Goal: Browse casually: Explore the website without a specific task or goal

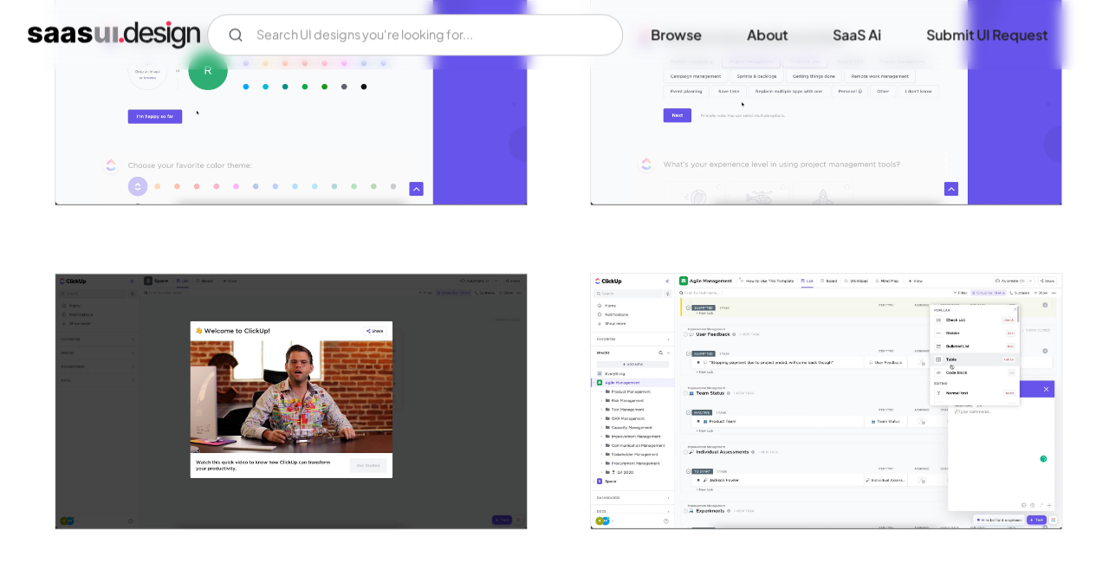
scroll to position [1104, 0]
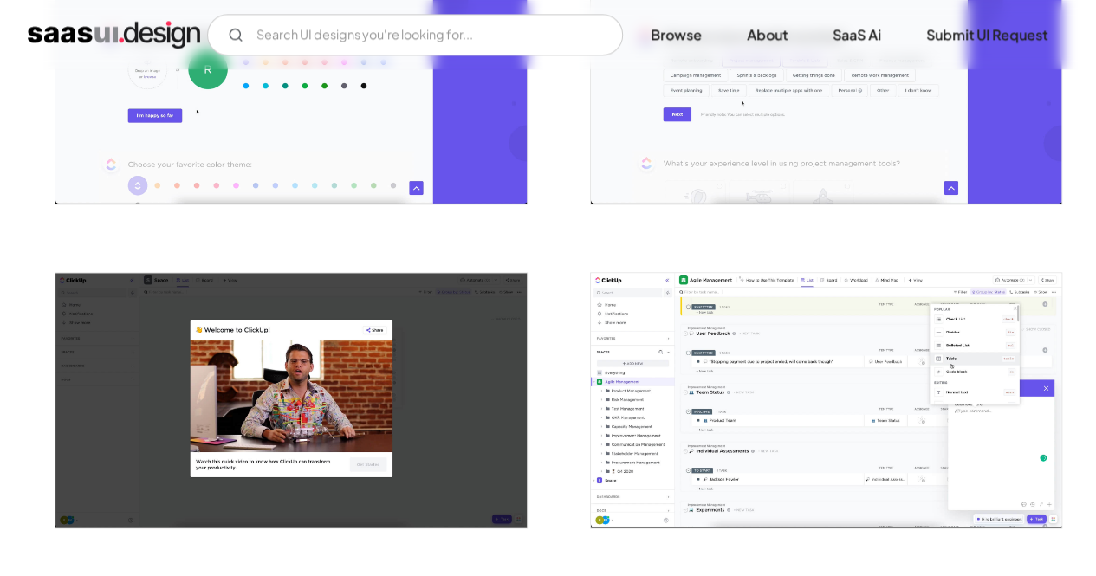
click at [683, 432] on img "open lightbox" at bounding box center [826, 400] width 470 height 255
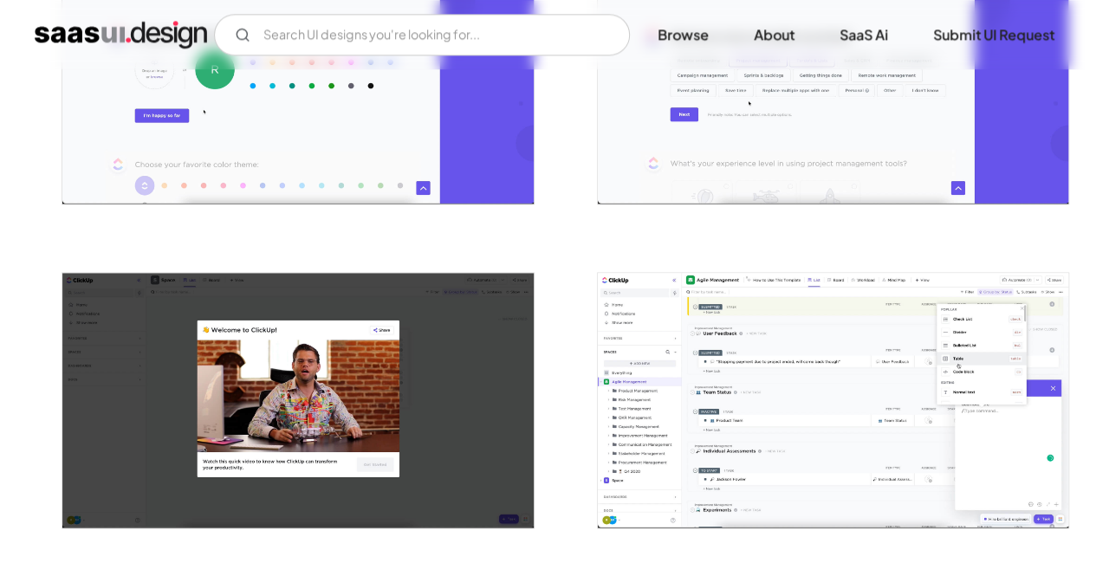
scroll to position [1110, 0]
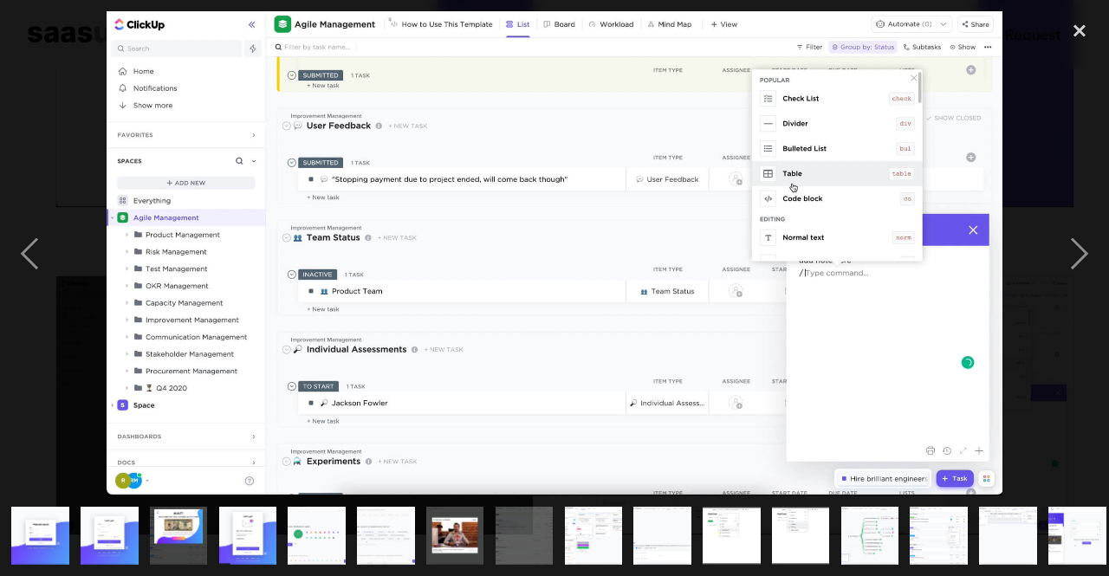
click at [1016, 353] on div at bounding box center [554, 253] width 1109 height 484
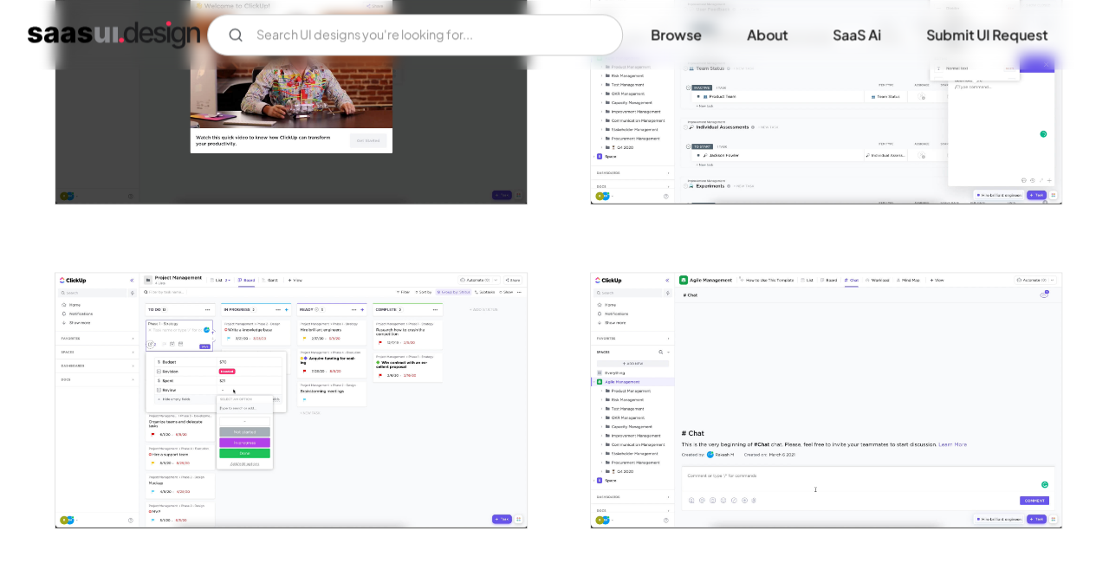
scroll to position [1442, 0]
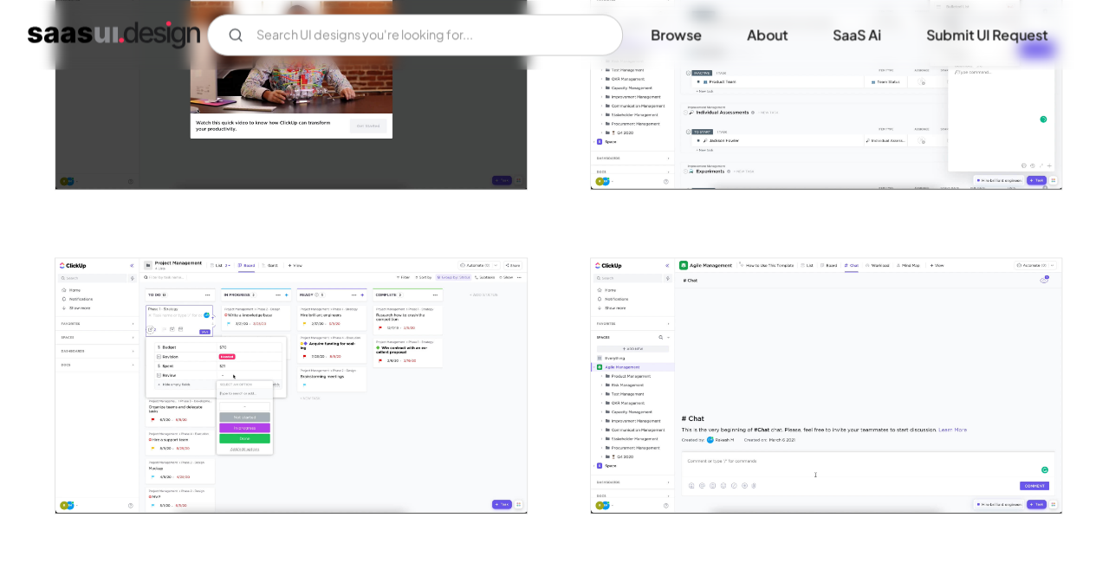
click at [450, 344] on img "open lightbox" at bounding box center [290, 385] width 470 height 255
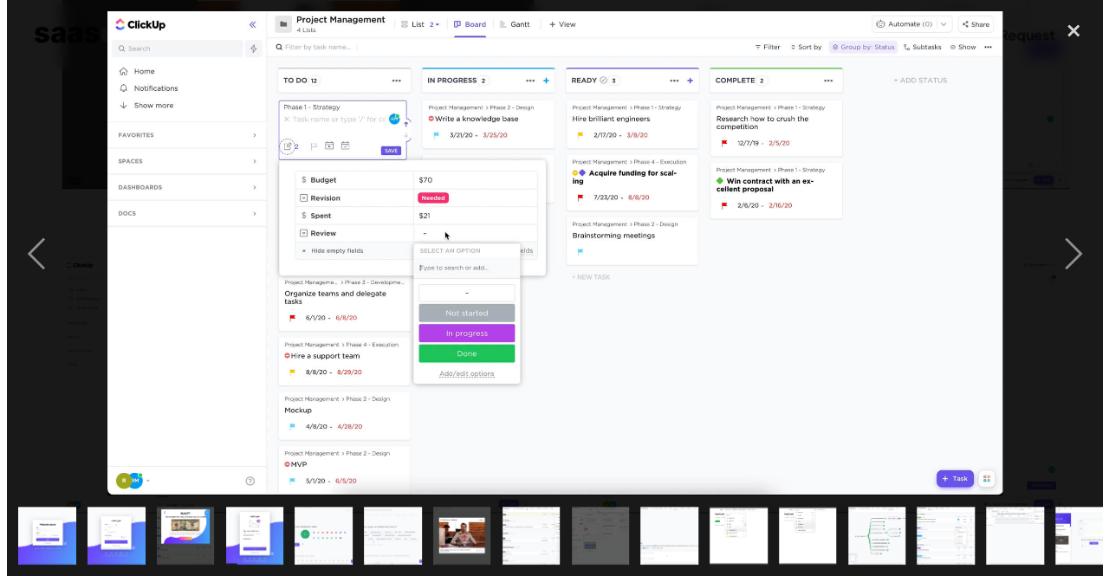
scroll to position [1452, 0]
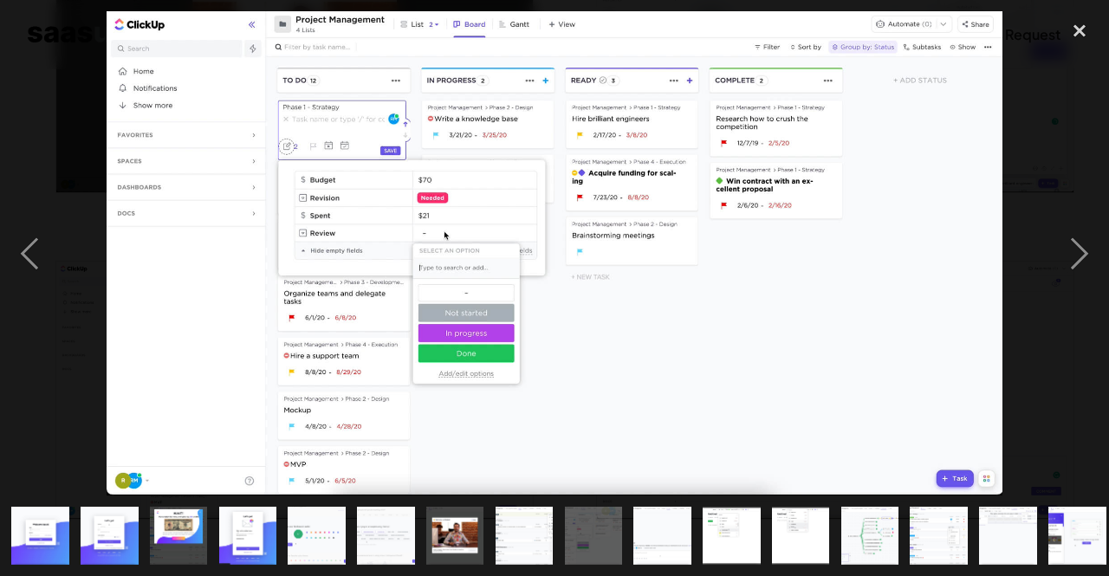
click at [1048, 346] on div at bounding box center [554, 253] width 1109 height 484
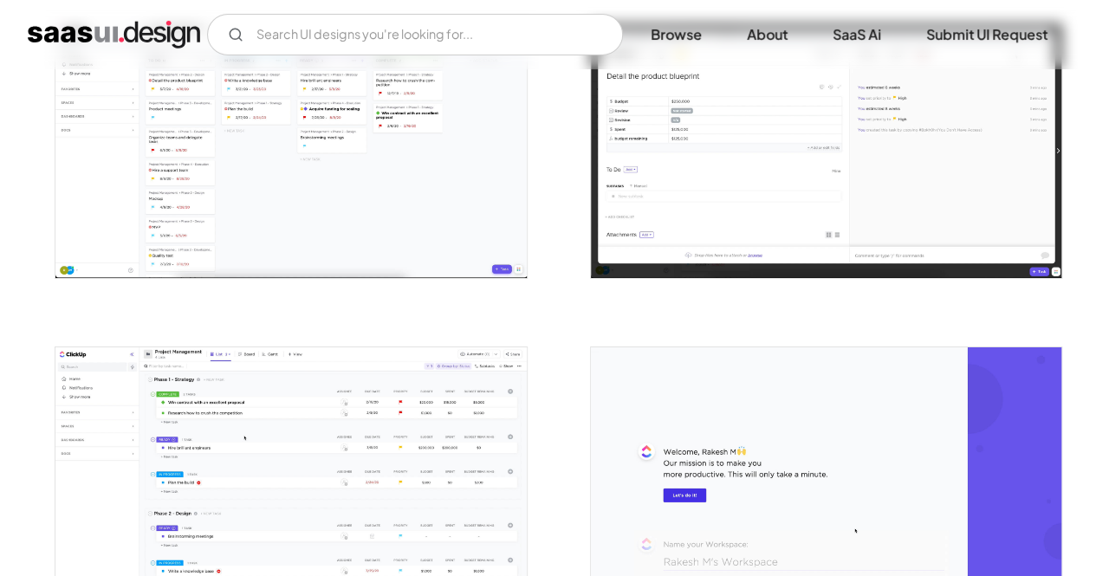
scroll to position [2972, 0]
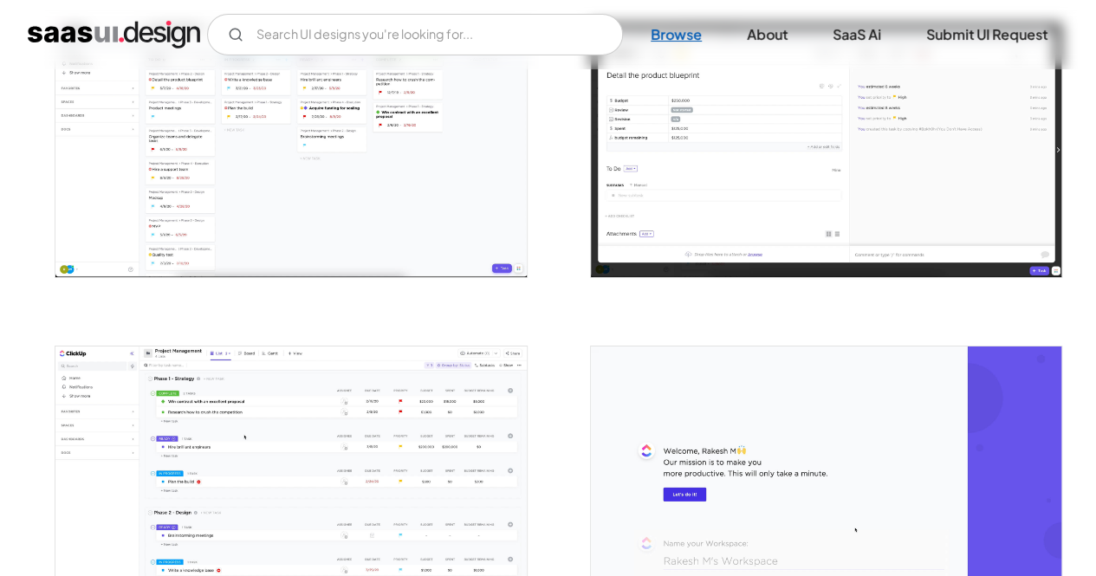
click at [672, 44] on link "Browse" at bounding box center [676, 35] width 93 height 38
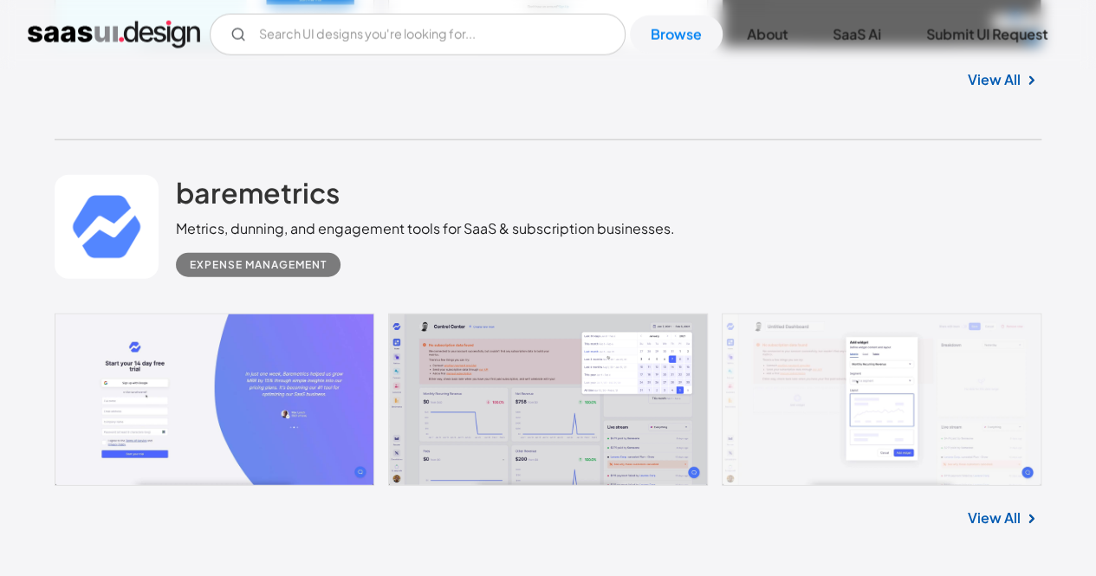
scroll to position [5381, 0]
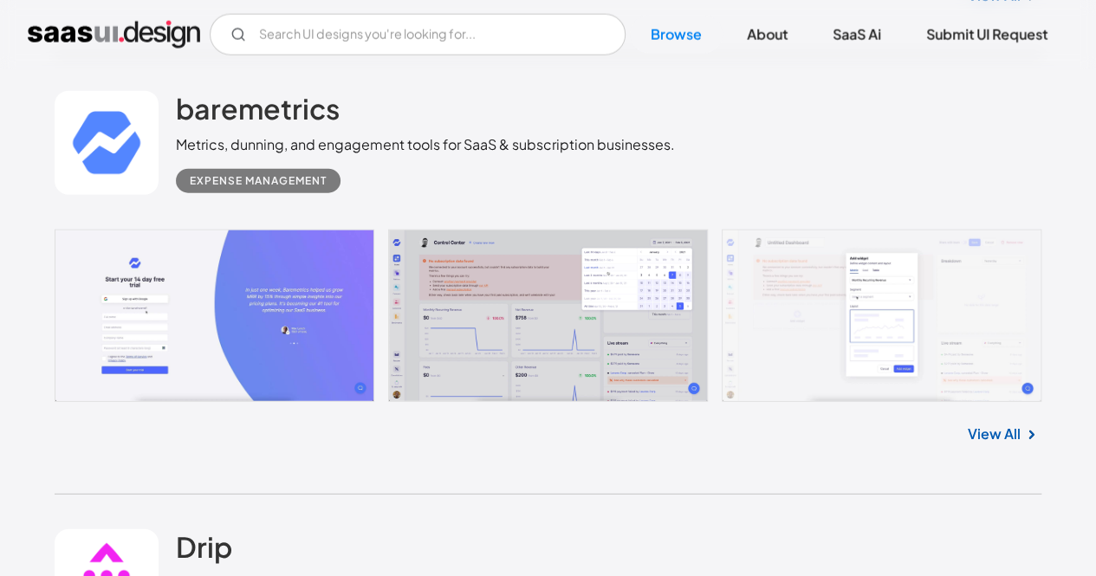
click at [501, 335] on link at bounding box center [548, 316] width 987 height 173
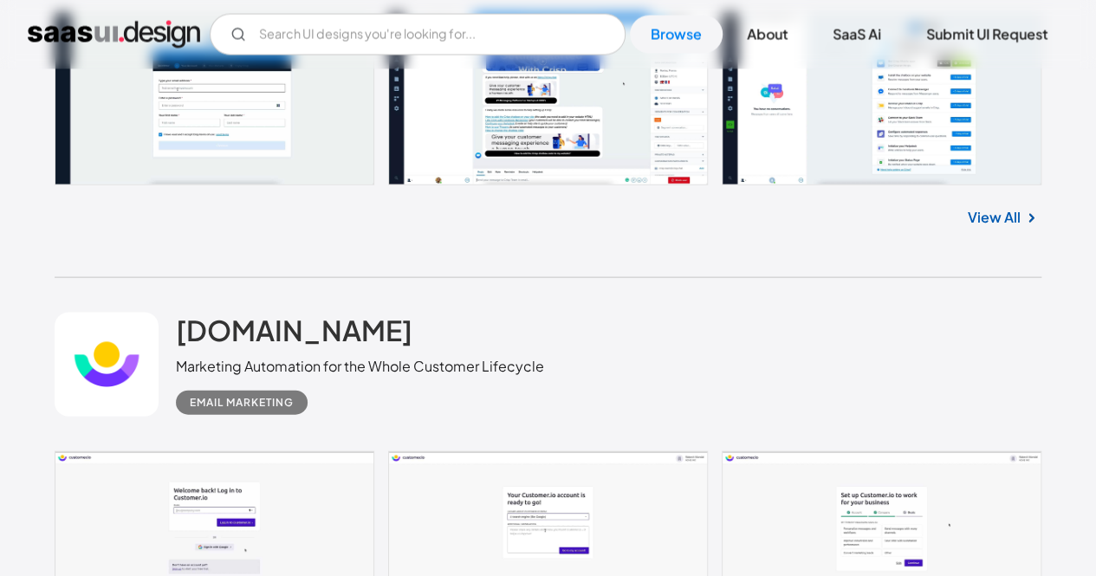
scroll to position [8299, 0]
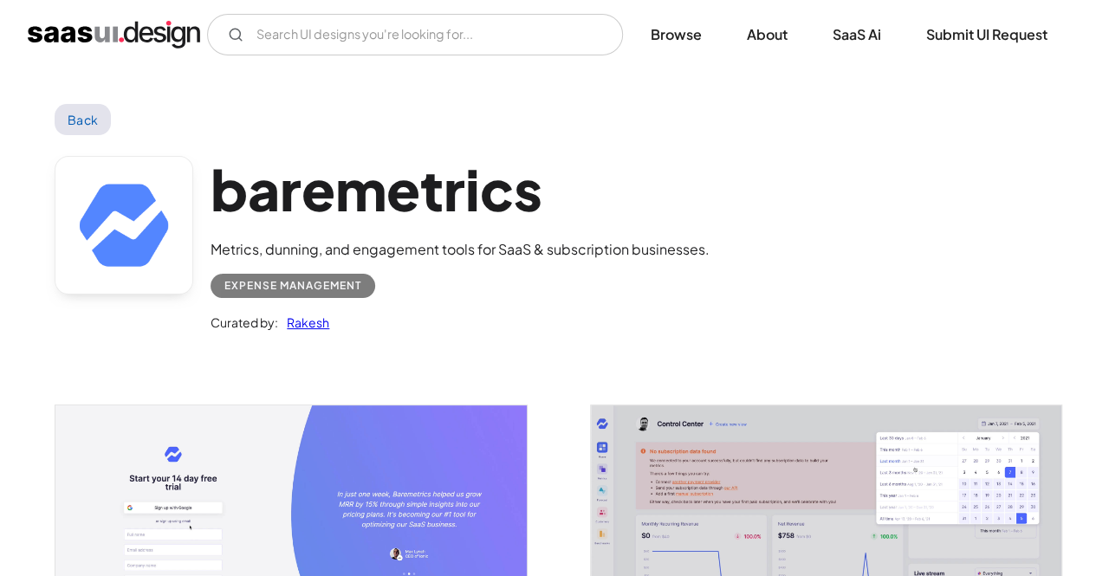
click at [703, 482] on img "open lightbox" at bounding box center [826, 531] width 470 height 253
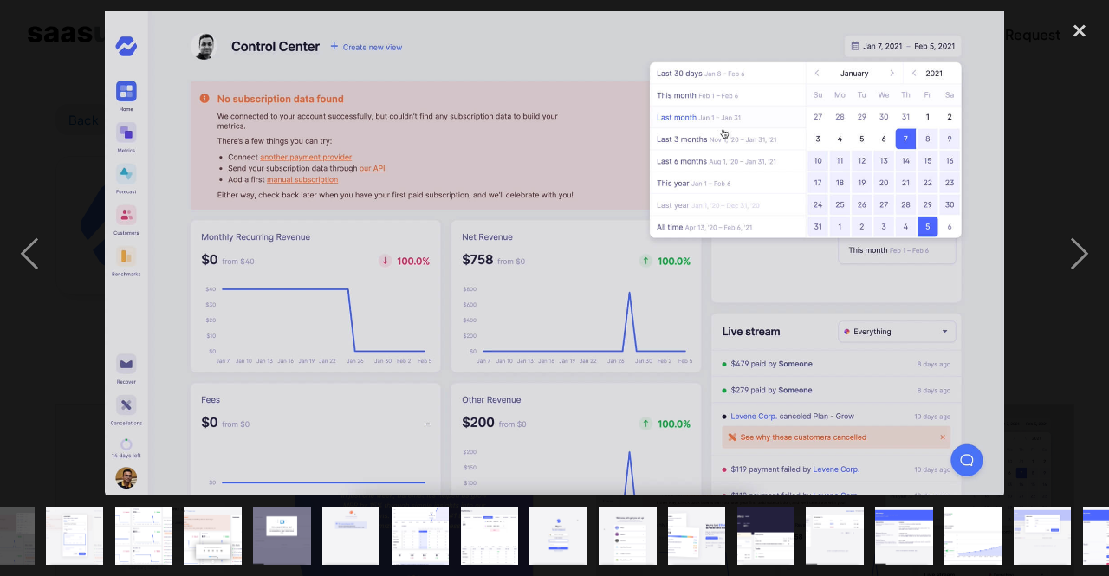
scroll to position [0, 114]
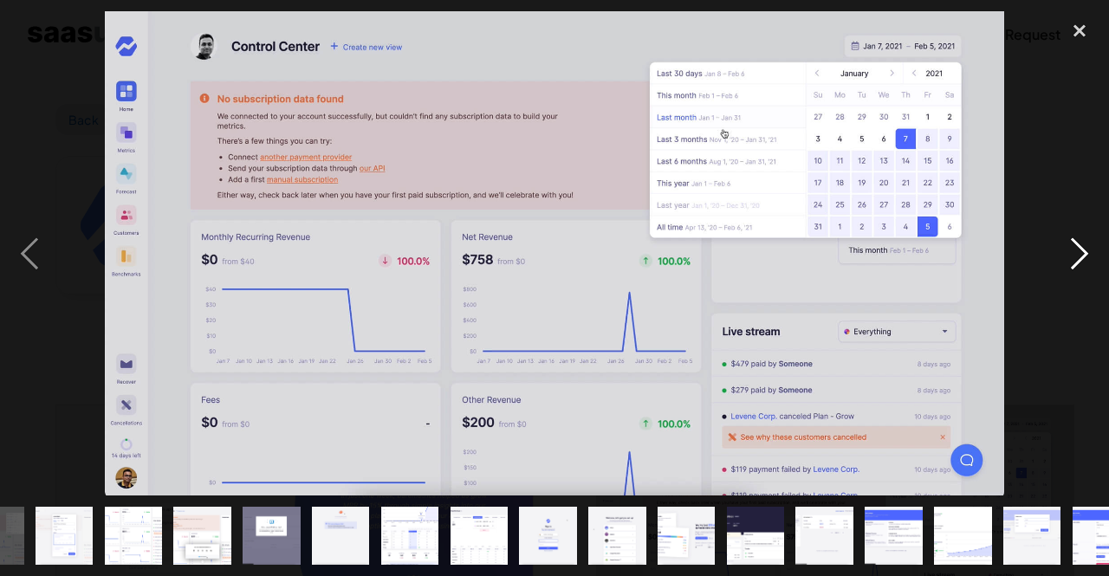
click at [1094, 247] on div "next image" at bounding box center [1079, 253] width 59 height 484
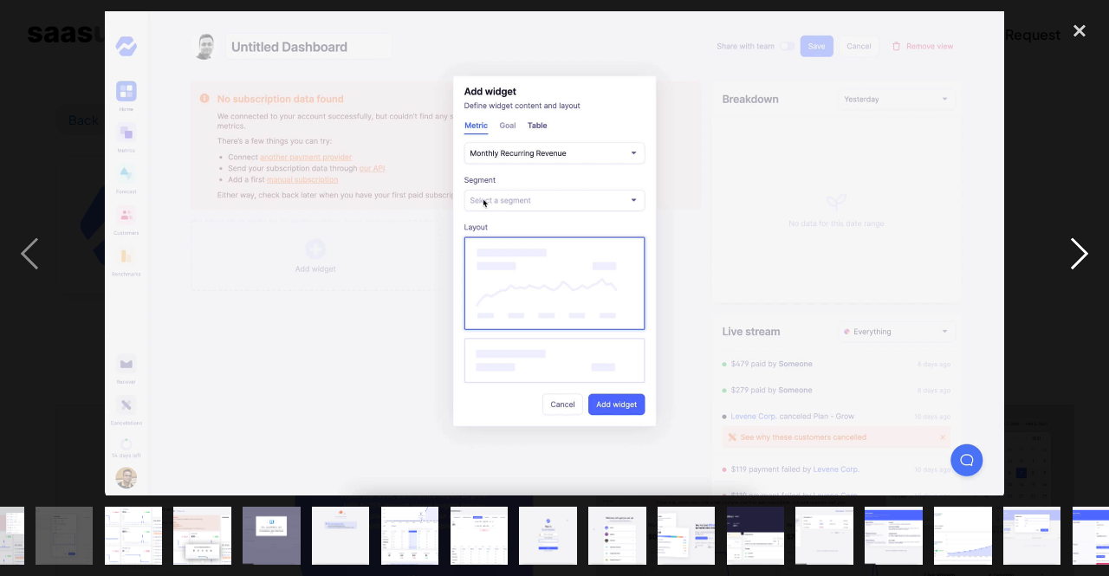
click at [1094, 247] on div "next image" at bounding box center [1079, 253] width 59 height 484
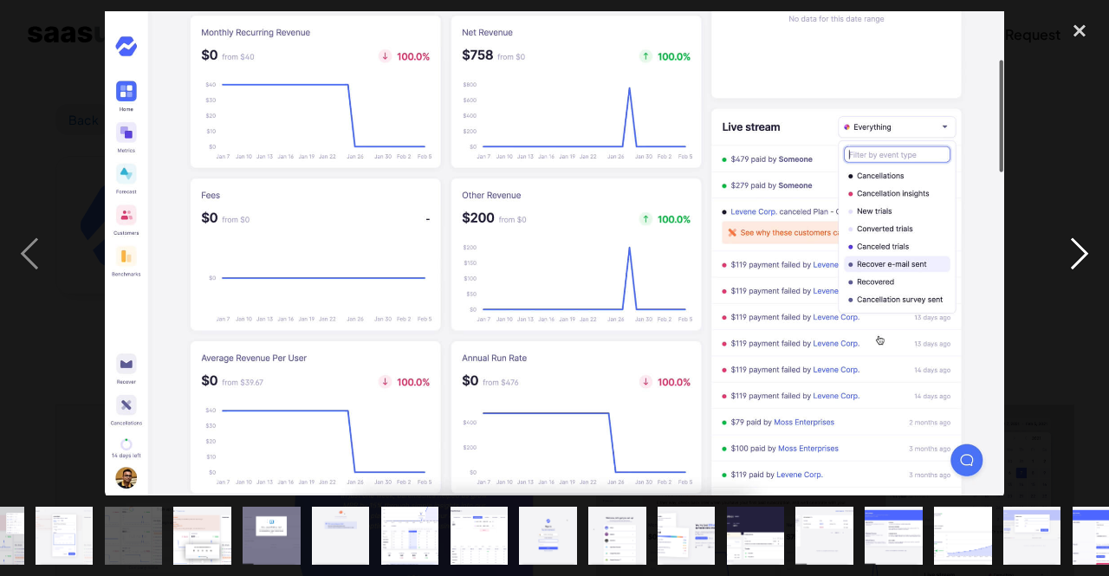
click at [1094, 247] on div "next image" at bounding box center [1079, 253] width 59 height 484
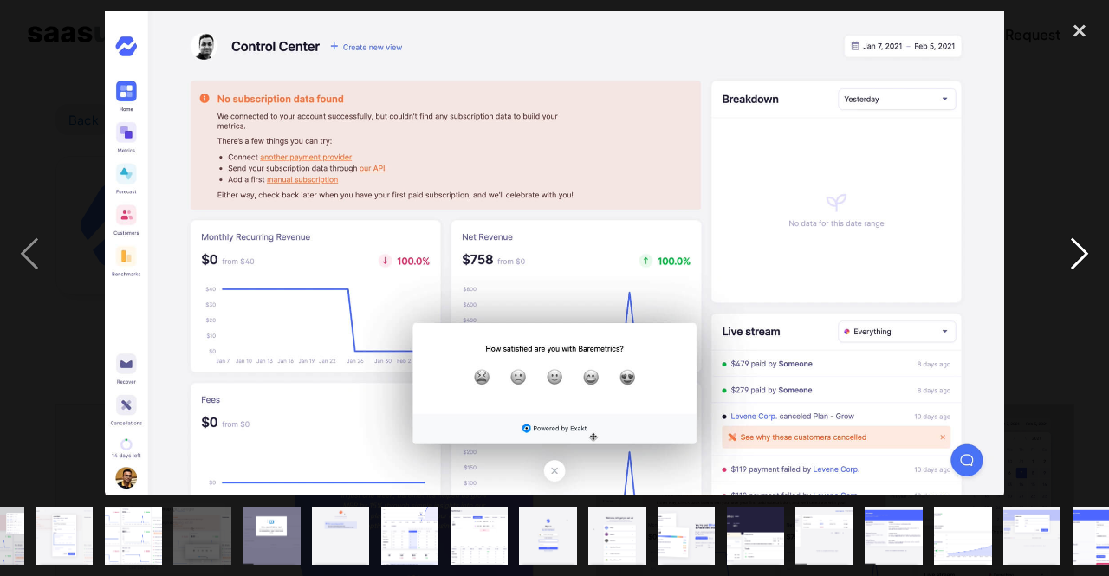
click at [1094, 247] on div "next image" at bounding box center [1079, 253] width 59 height 484
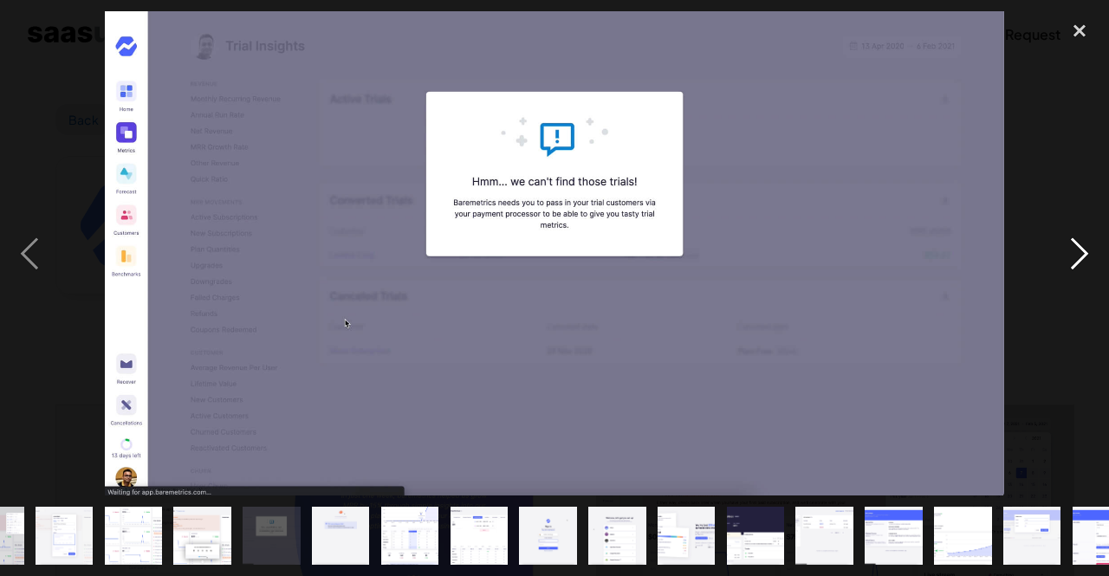
click at [1094, 247] on div "next image" at bounding box center [1079, 253] width 59 height 484
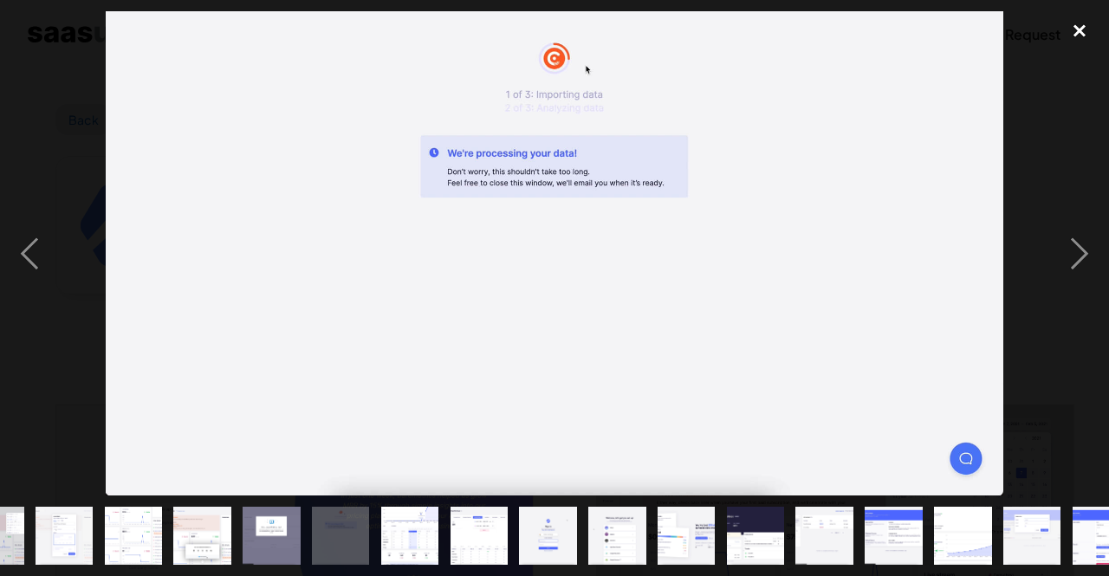
click at [1079, 36] on div "close lightbox" at bounding box center [1079, 30] width 59 height 38
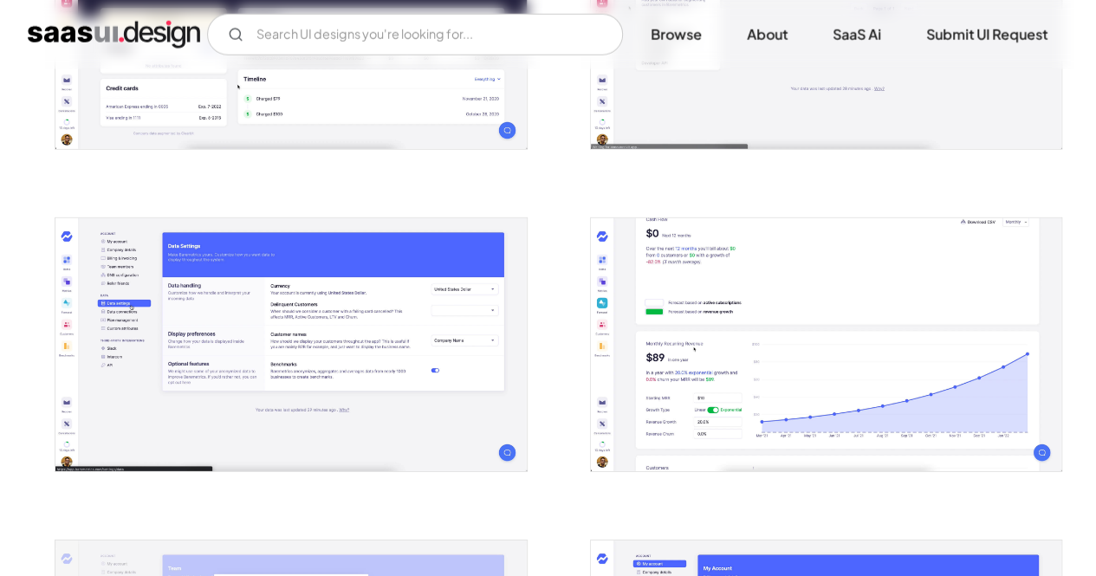
scroll to position [2447, 0]
